Goal: Task Accomplishment & Management: Manage account settings

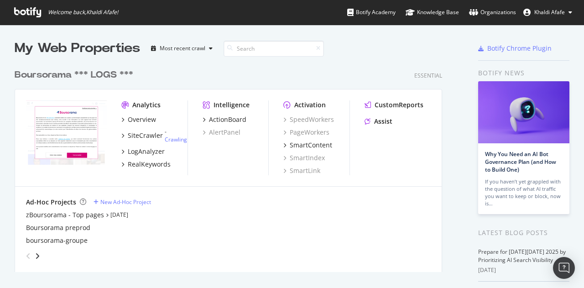
scroll to position [281, 570]
click at [177, 137] on link "Crawling" at bounding box center [176, 139] width 22 height 8
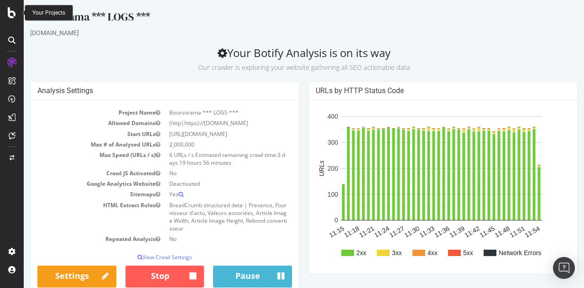
click at [17, 11] on div at bounding box center [12, 12] width 22 height 11
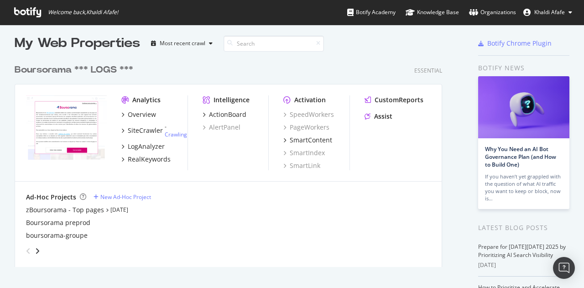
scroll to position [91, 0]
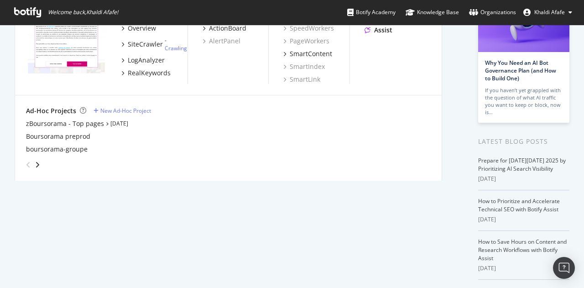
click at [555, 17] on button "Khaldi Afafe" at bounding box center [547, 12] width 63 height 15
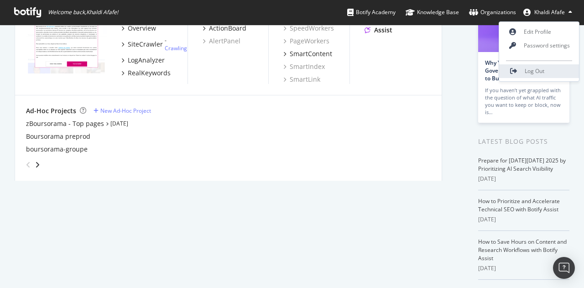
click at [538, 72] on span "Log Out" at bounding box center [535, 71] width 20 height 8
